Goal: Information Seeking & Learning: Learn about a topic

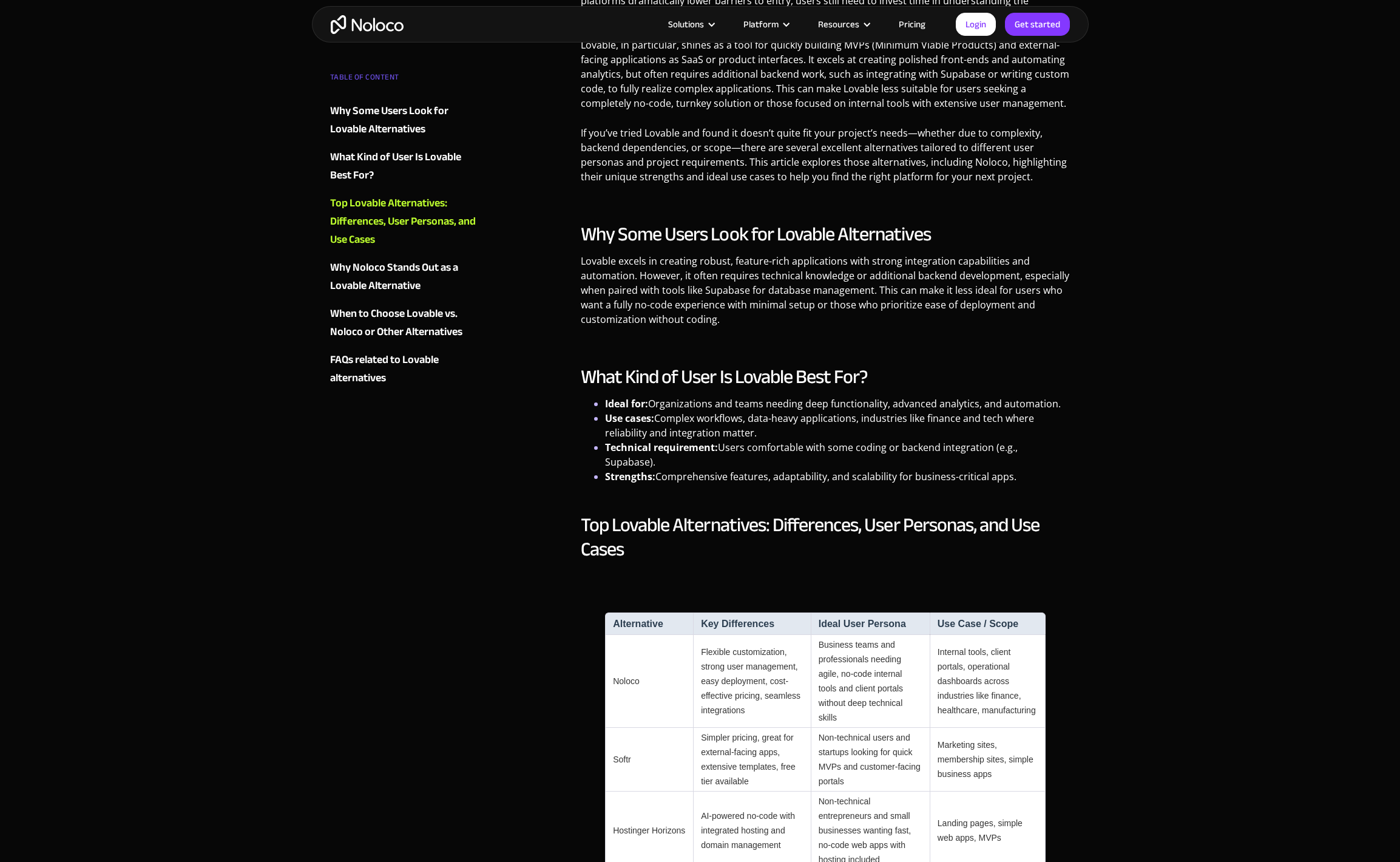
scroll to position [834, 0]
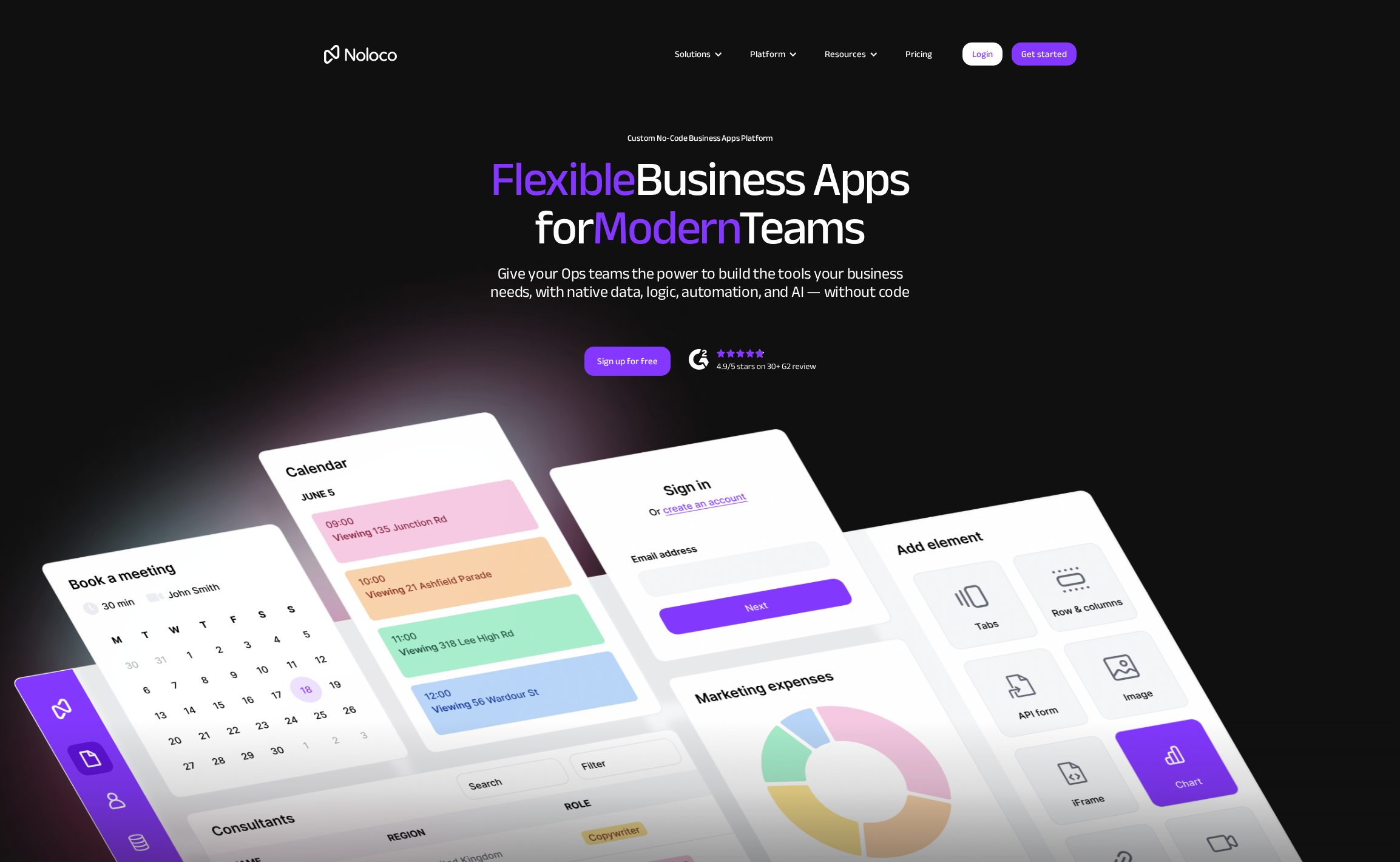
click at [914, 48] on link "Pricing" at bounding box center [919, 54] width 57 height 16
